Goal: Find specific page/section: Find specific page/section

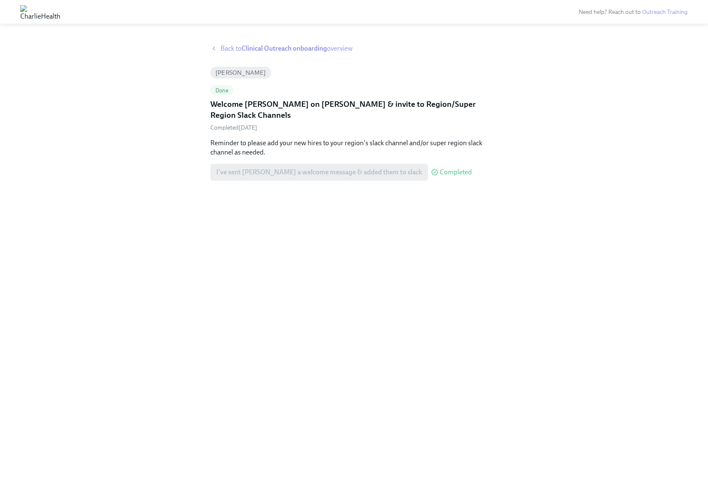
click at [301, 47] on strong "Clinical Outreach onboarding" at bounding box center [284, 48] width 85 height 8
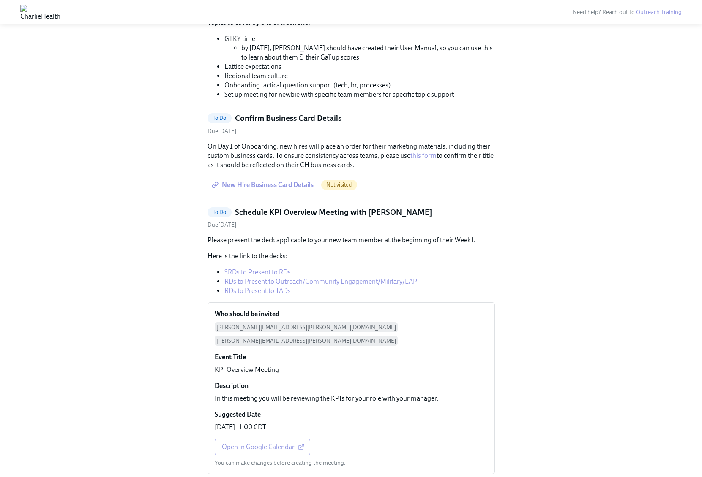
scroll to position [553, 0]
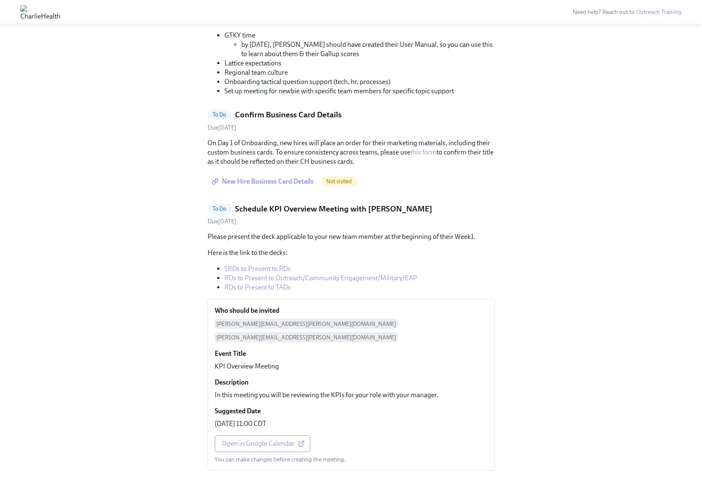
click at [275, 177] on span "New Hire Business Card Details" at bounding box center [263, 181] width 100 height 8
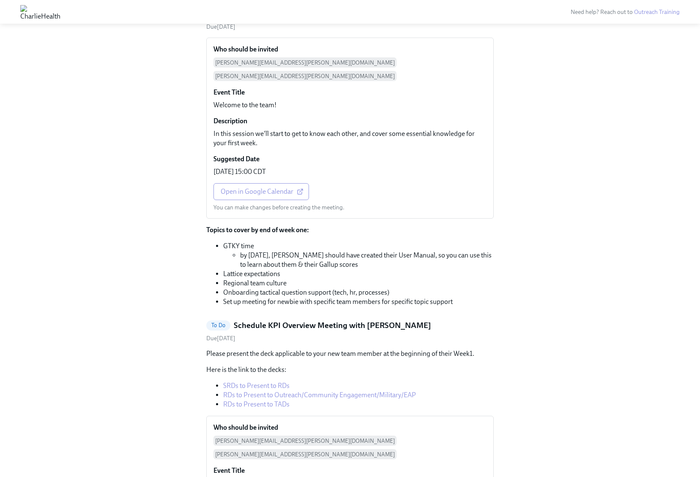
scroll to position [331, 0]
